Goal: Information Seeking & Learning: Find specific fact

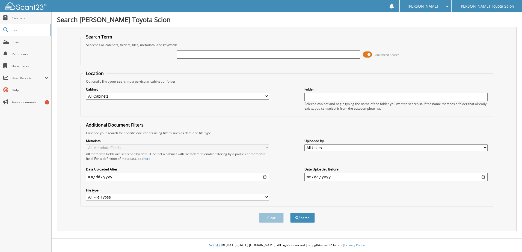
click at [207, 55] on input "text" at bounding box center [268, 54] width 183 height 8
type input "6321504"
click at [290, 213] on button "Search" at bounding box center [302, 218] width 25 height 10
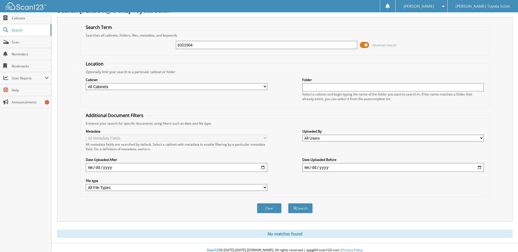
scroll to position [15, 0]
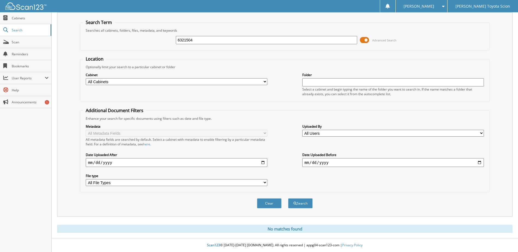
click at [288, 198] on button "Search" at bounding box center [300, 203] width 25 height 10
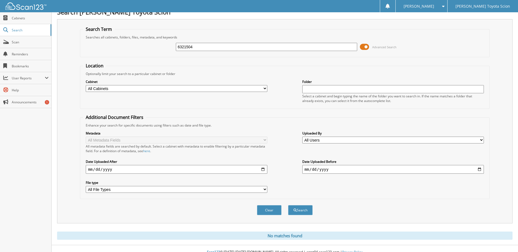
scroll to position [15, 0]
